Goal: Find contact information: Find contact information

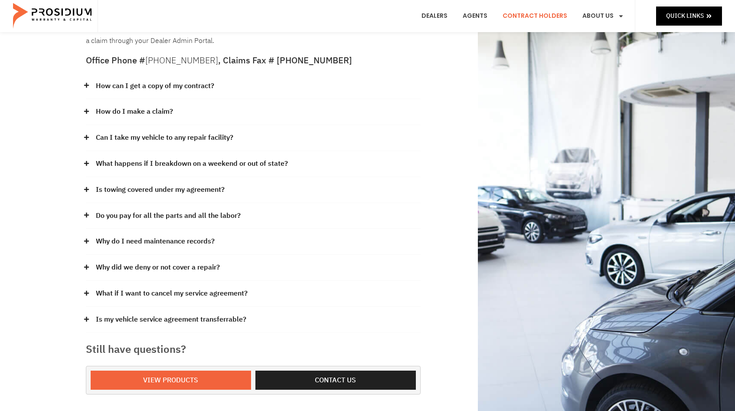
scroll to position [84, 0]
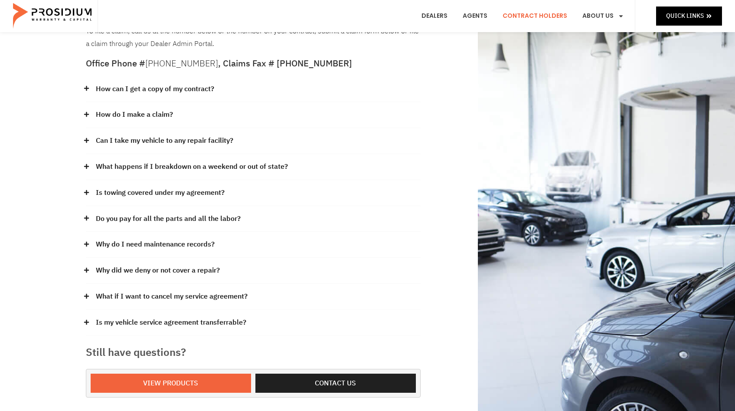
click at [176, 215] on link "Do you pay for all the parts and all the labor?" at bounding box center [168, 219] width 145 height 13
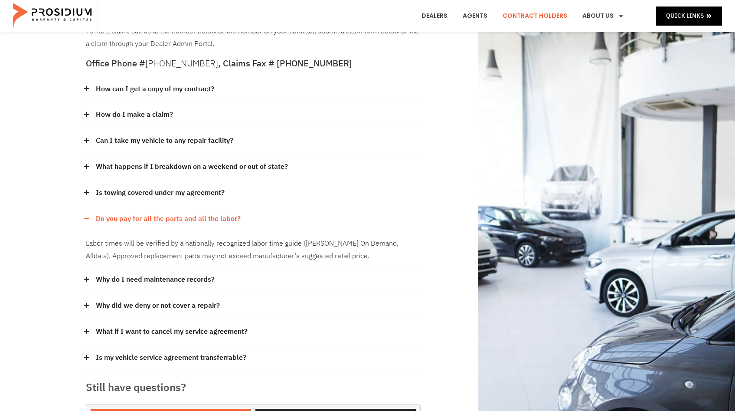
scroll to position [85, 0]
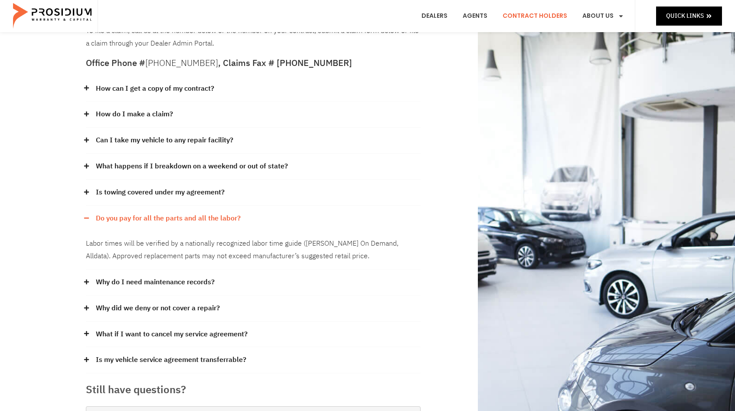
click at [176, 215] on link "Do you pay for all the parts and all the labor?" at bounding box center [168, 218] width 145 height 13
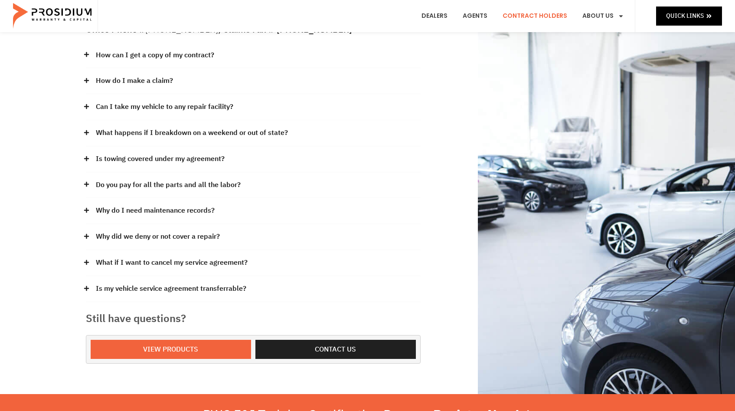
scroll to position [126, 0]
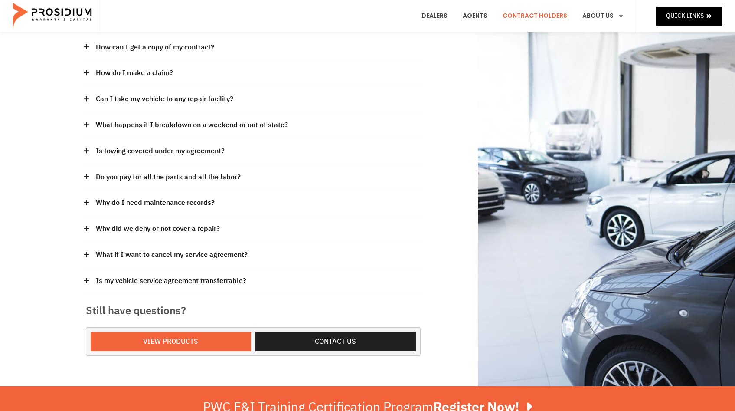
click at [166, 251] on link "What if I want to cancel my service agreement?" at bounding box center [172, 255] width 152 height 13
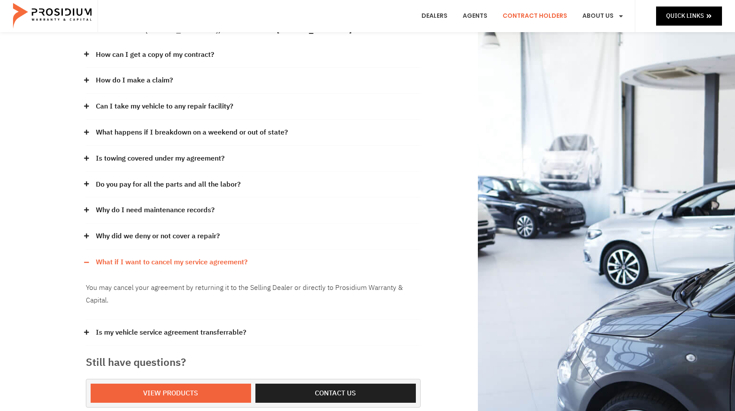
scroll to position [118, 0]
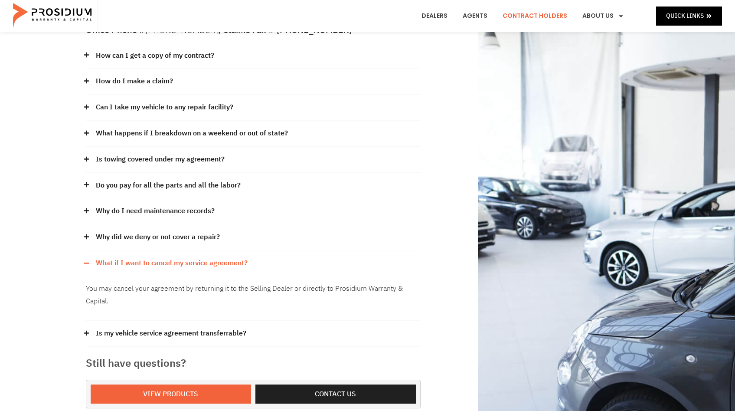
click at [168, 261] on link "What if I want to cancel my service agreement?" at bounding box center [172, 263] width 152 height 13
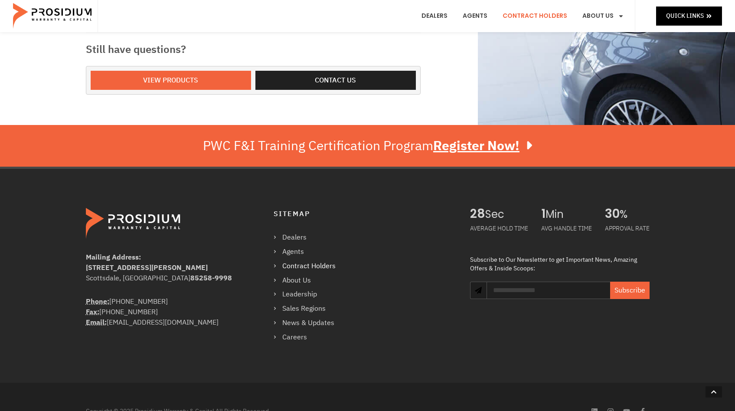
scroll to position [389, 0]
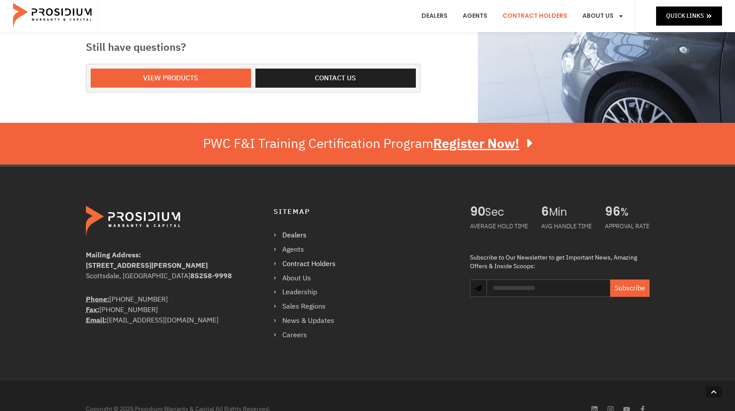
click at [288, 233] on link "Dealers" at bounding box center [309, 235] width 71 height 13
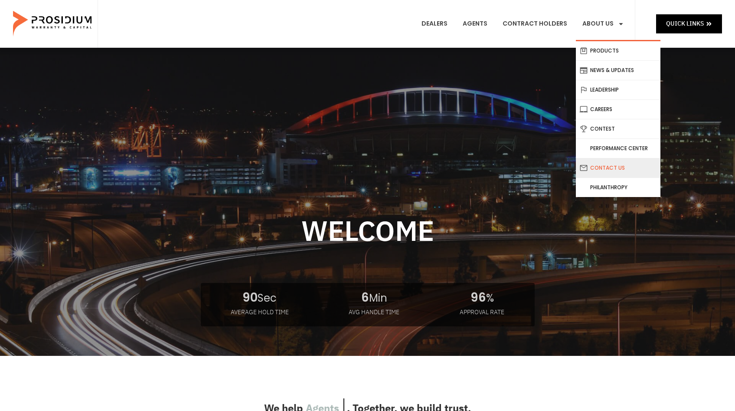
click at [616, 166] on link "Contact Us" at bounding box center [618, 167] width 85 height 19
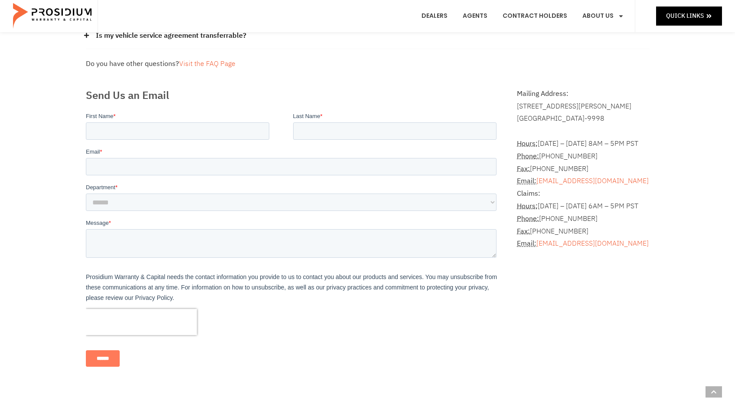
scroll to position [180, 0]
